Goal: Find contact information: Find contact information

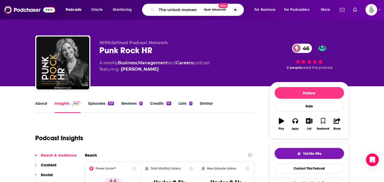
type input "The unlock moment"
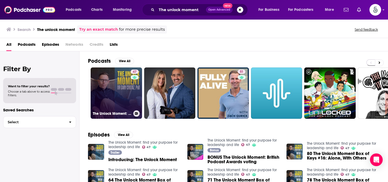
click at [114, 79] on link "47 The Unlock Moment: find your purpose for leadership and life" at bounding box center [116, 93] width 51 height 51
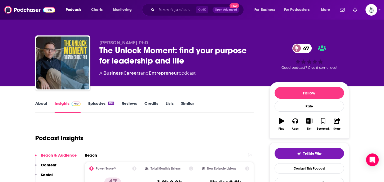
click at [64, 103] on link "Insights" at bounding box center [68, 107] width 26 height 12
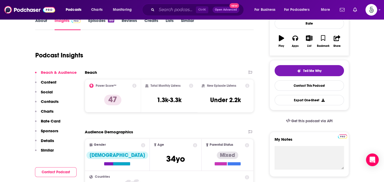
click at [47, 99] on p "Contacts" at bounding box center [50, 101] width 18 height 5
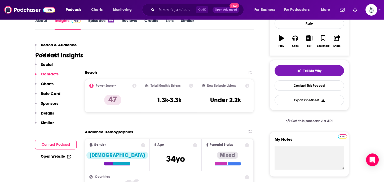
scroll to position [431, 0]
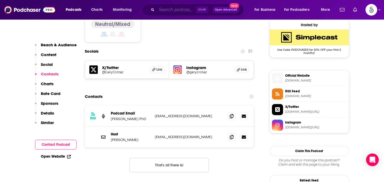
click at [186, 10] on input "Search podcasts, credits, & more..." at bounding box center [176, 10] width 39 height 8
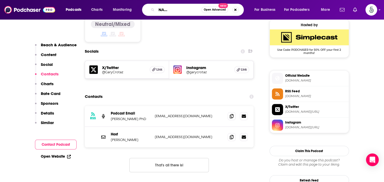
scroll to position [0, 31]
type input "The [PERSON_NAME] & Struggles Leadership Podcast"
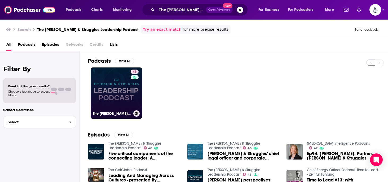
click at [121, 82] on link "46 The [PERSON_NAME] & Struggles Leadership Podcast" at bounding box center [116, 93] width 51 height 51
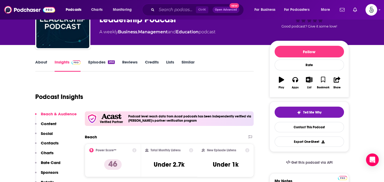
scroll to position [67, 0]
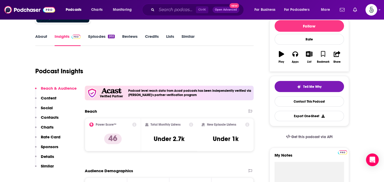
click at [43, 116] on p "Contacts" at bounding box center [50, 117] width 18 height 5
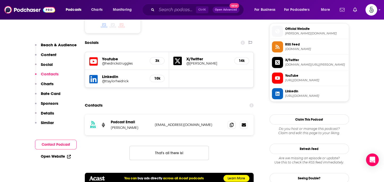
scroll to position [478, 0]
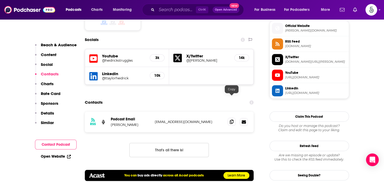
click at [232, 120] on icon at bounding box center [232, 122] width 4 height 4
